Goal: Navigation & Orientation: Find specific page/section

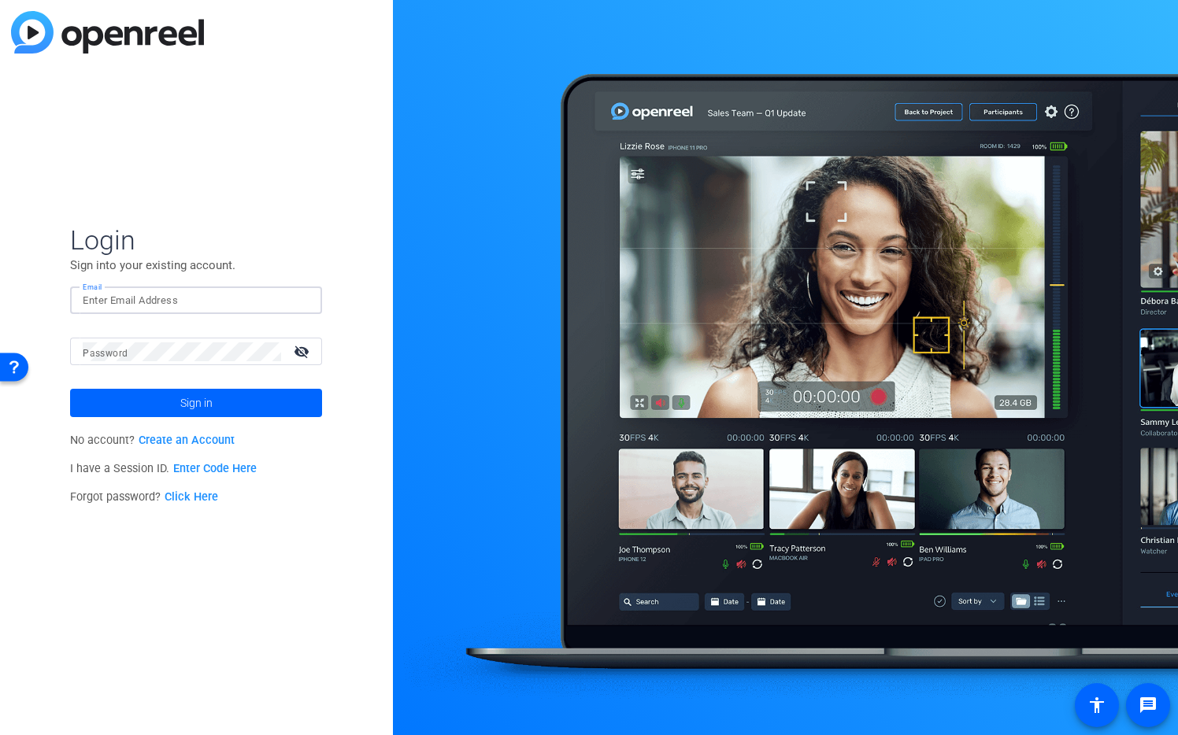
click at [249, 298] on input "Email" at bounding box center [196, 300] width 227 height 19
click at [296, 299] on img at bounding box center [295, 300] width 11 height 19
click at [291, 300] on img at bounding box center [295, 300] width 11 height 19
click at [295, 300] on img at bounding box center [295, 300] width 11 height 19
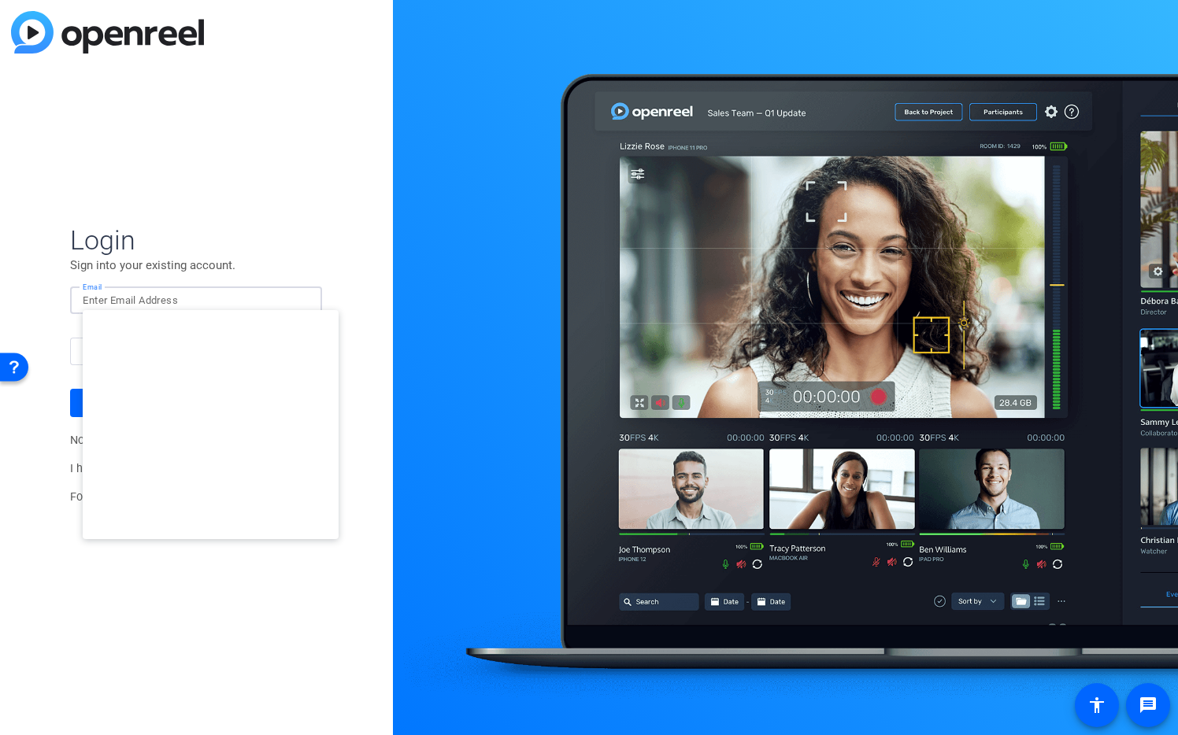
type input "[EMAIL_ADDRESS][DOMAIN_NAME]"
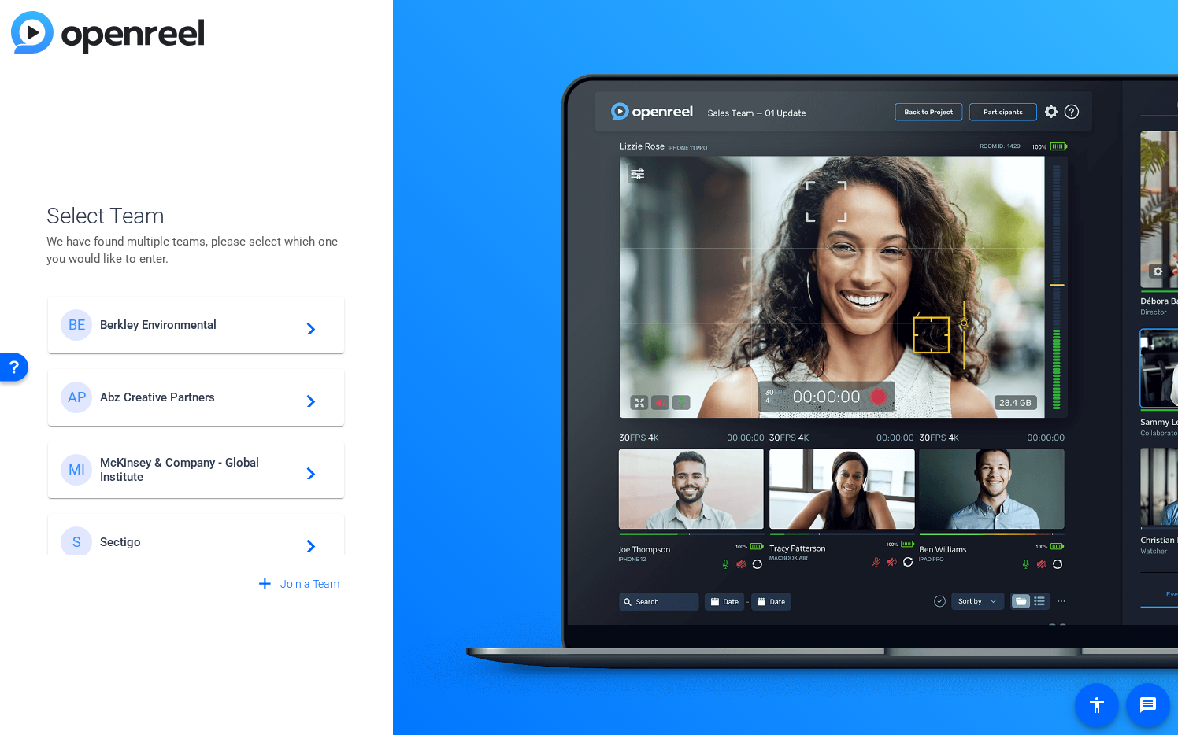
click at [227, 397] on span "Abz Creative Partners" at bounding box center [198, 397] width 197 height 14
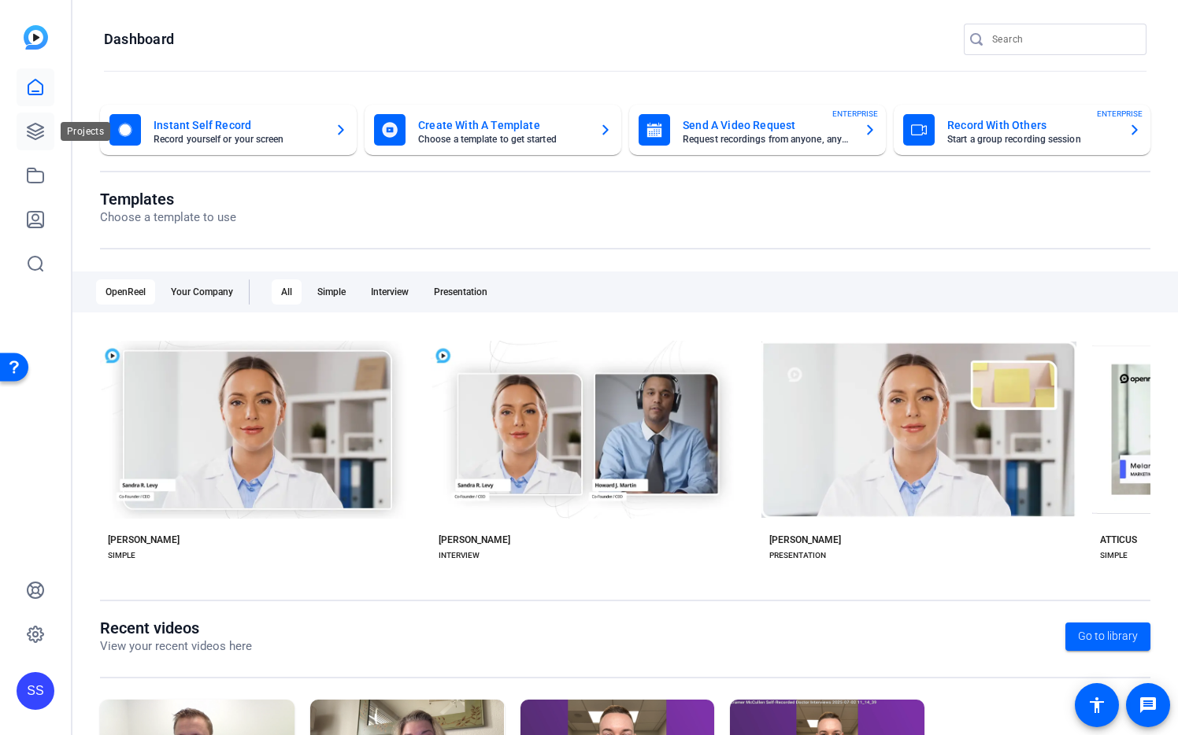
click at [34, 137] on icon at bounding box center [35, 131] width 19 height 19
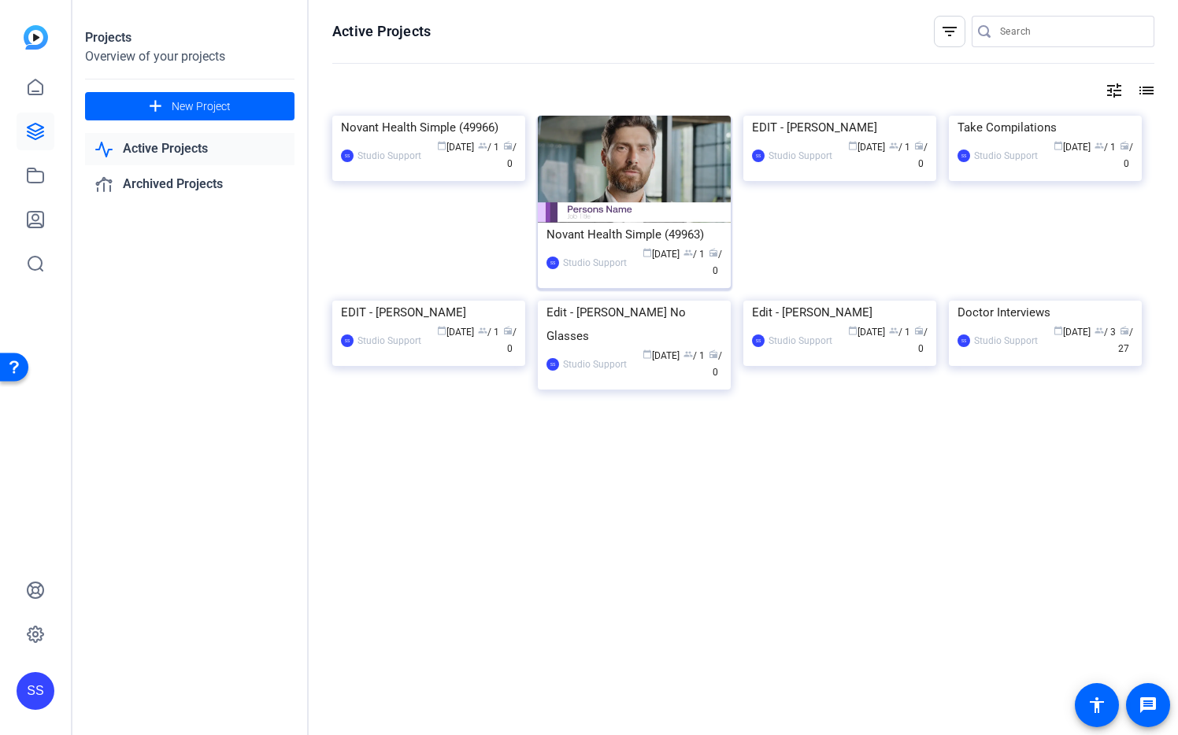
click at [637, 179] on img at bounding box center [634, 169] width 193 height 107
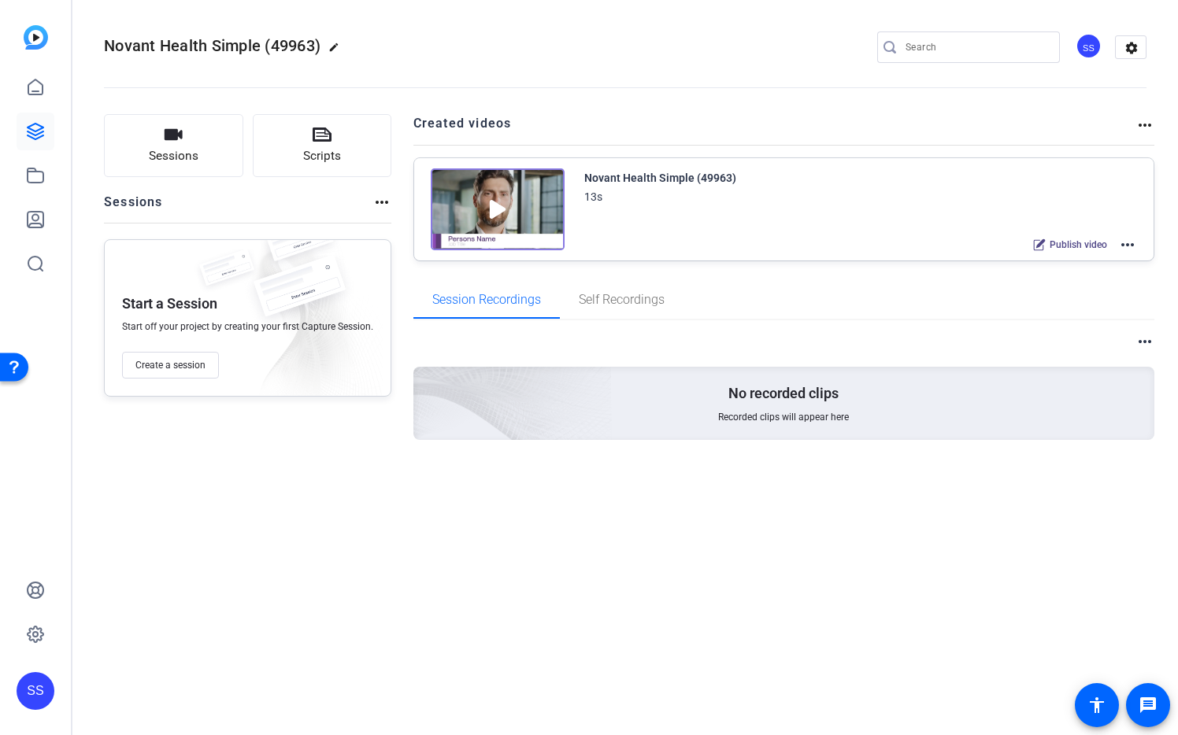
click at [1088, 53] on div "SS" at bounding box center [1088, 46] width 26 height 26
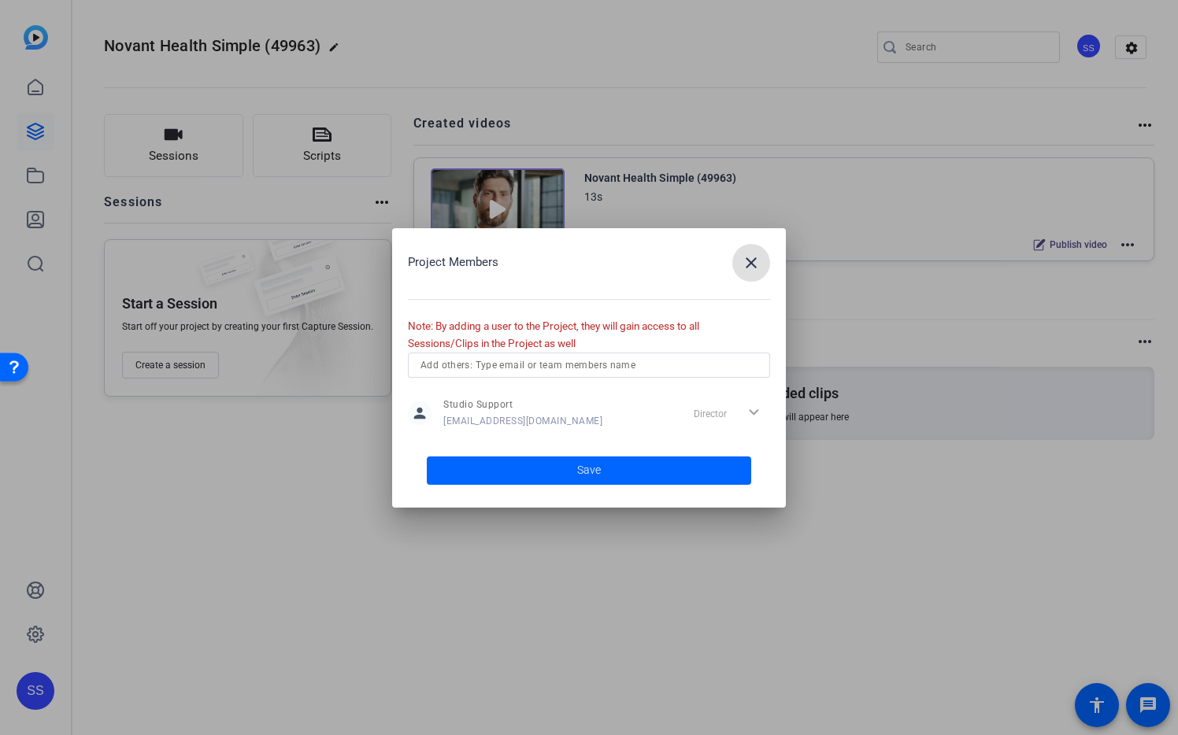
click at [746, 259] on mat-icon "close" at bounding box center [750, 262] width 19 height 19
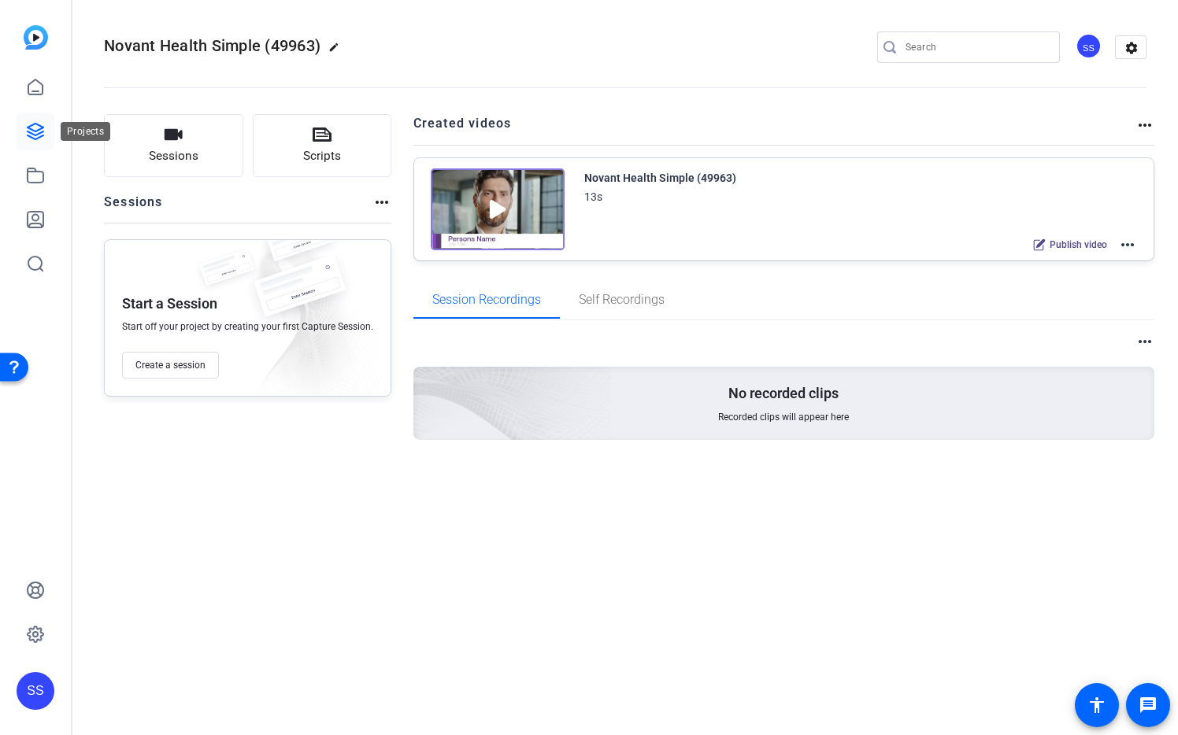
click at [35, 135] on icon at bounding box center [36, 132] width 16 height 16
